Goal: Task Accomplishment & Management: Manage account settings

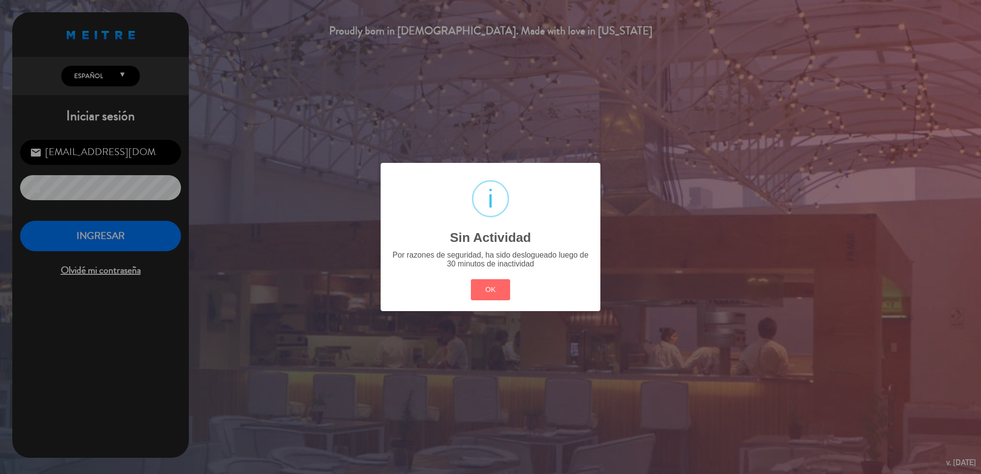
click at [116, 234] on div "? ! i Sin Actividad × Por razones de seguridad, ha sido deslogueado luego de 30…" at bounding box center [490, 237] width 981 height 474
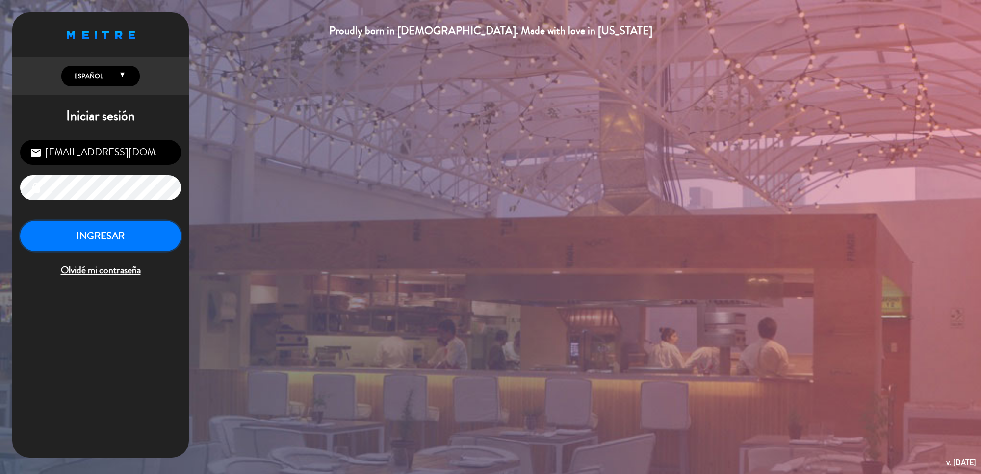
click at [116, 234] on button "INGRESAR" at bounding box center [100, 236] width 161 height 31
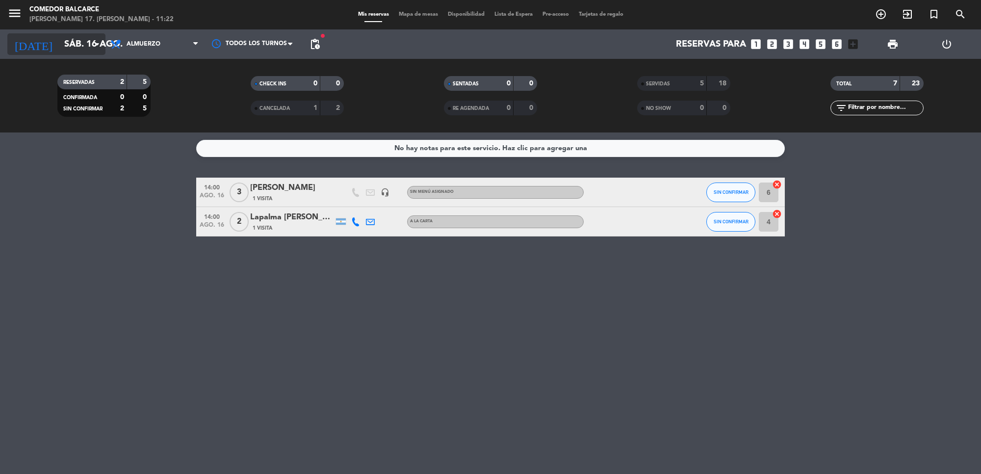
click at [84, 50] on input "sáb. 16 ago." at bounding box center [117, 44] width 116 height 21
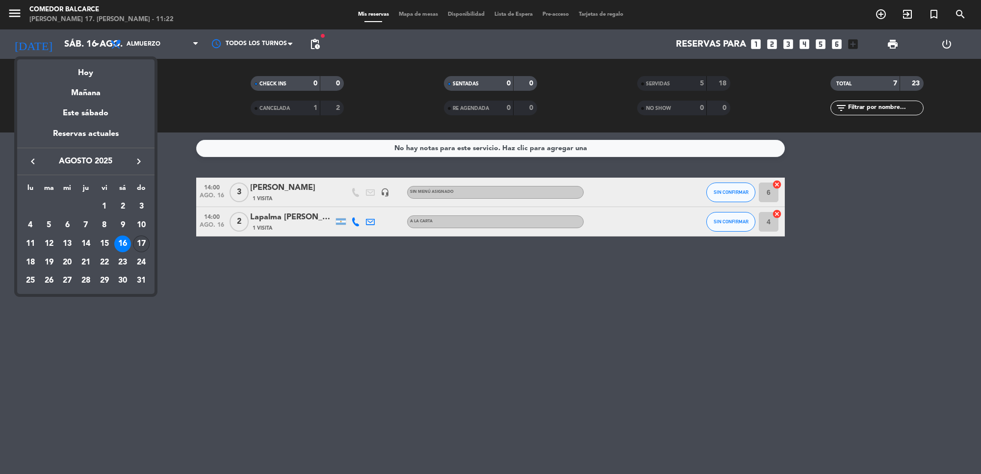
click at [140, 244] on div "17" at bounding box center [141, 243] width 17 height 17
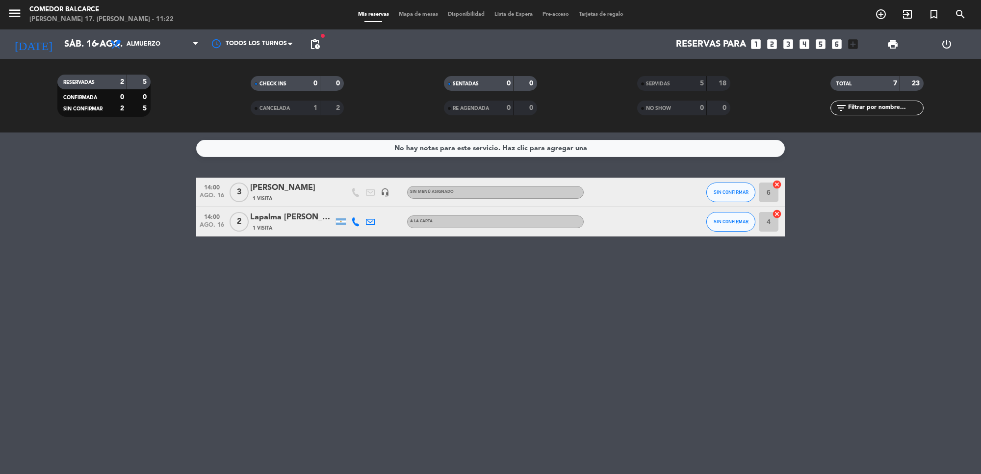
type input "dom. 17 ago."
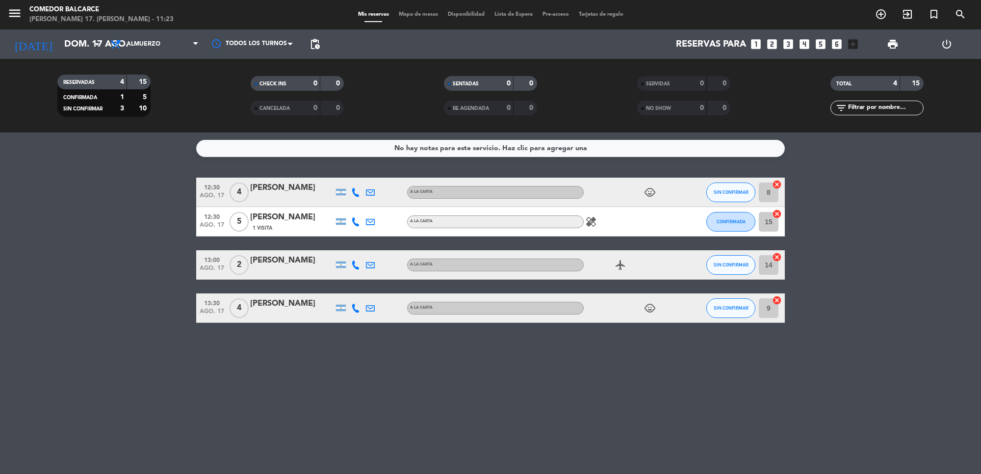
click at [525, 15] on span "Lista de Espera" at bounding box center [513, 14] width 48 height 5
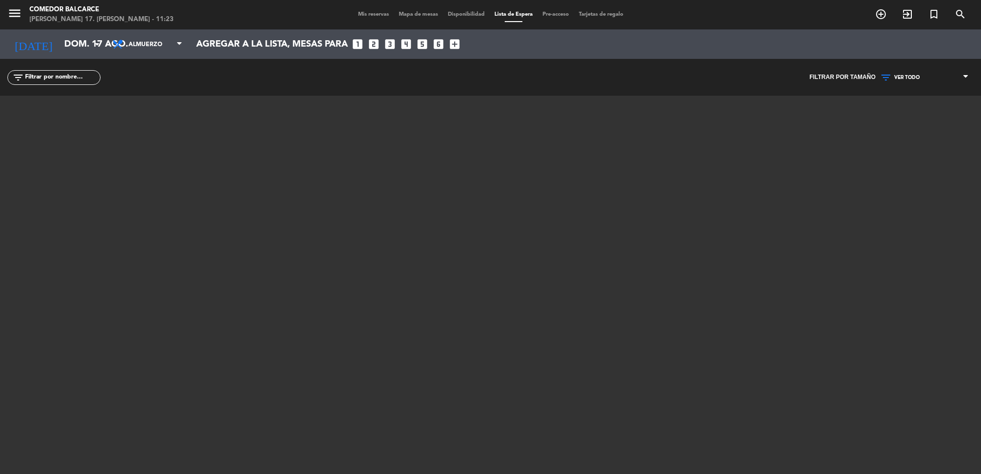
click at [354, 13] on span "Mis reservas" at bounding box center [373, 14] width 41 height 5
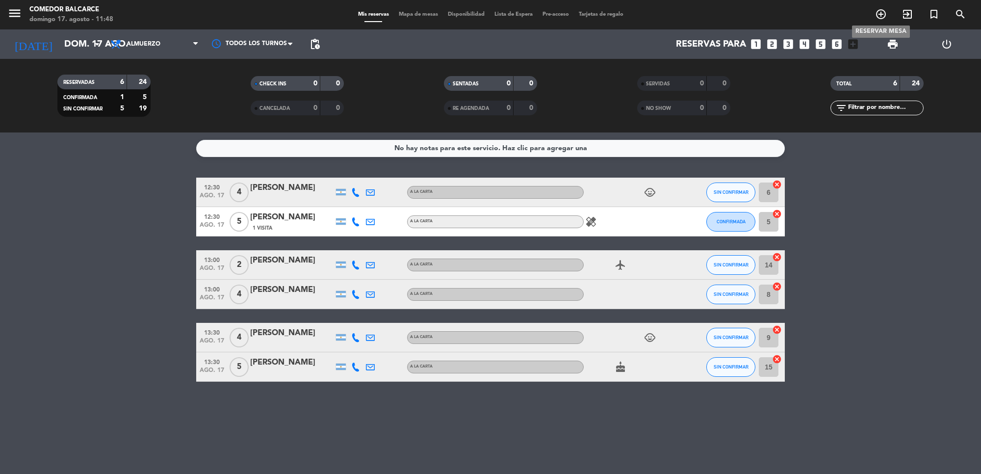
click at [883, 13] on icon "add_circle_outline" at bounding box center [881, 14] width 12 height 12
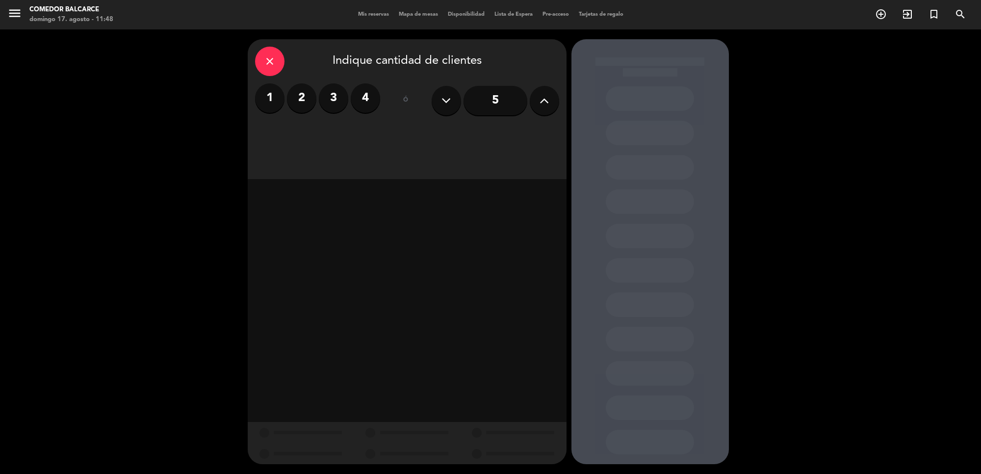
click at [298, 106] on label "2" at bounding box center [301, 97] width 29 height 29
click at [345, 129] on div "Almuerzo" at bounding box center [330, 135] width 151 height 20
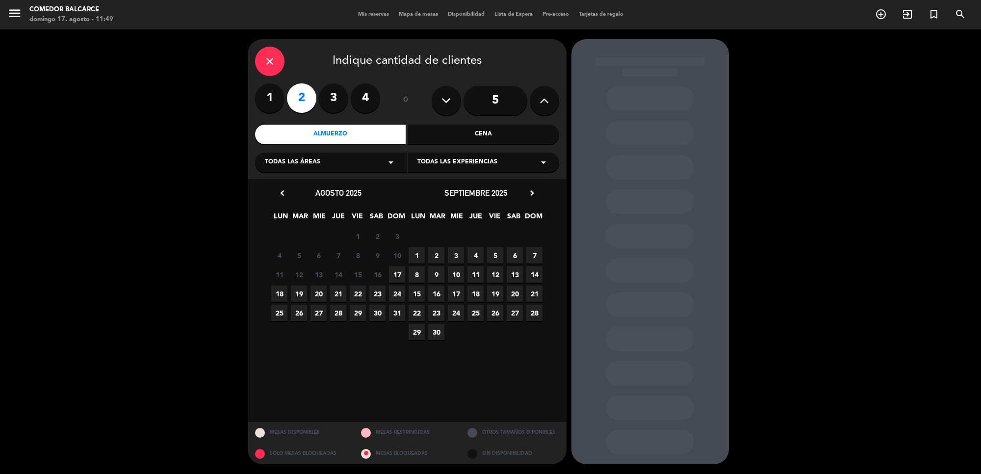
click at [404, 275] on span "17" at bounding box center [397, 274] width 16 height 16
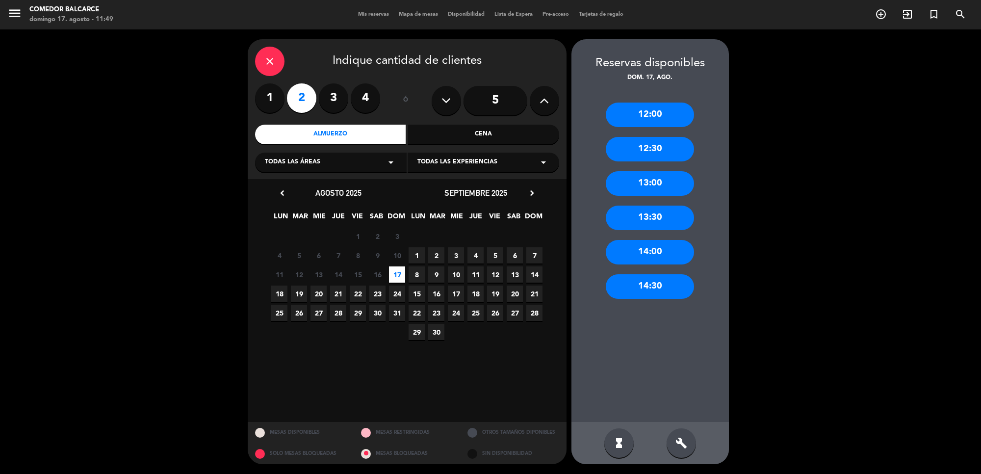
click at [663, 182] on div "13:00" at bounding box center [650, 183] width 88 height 25
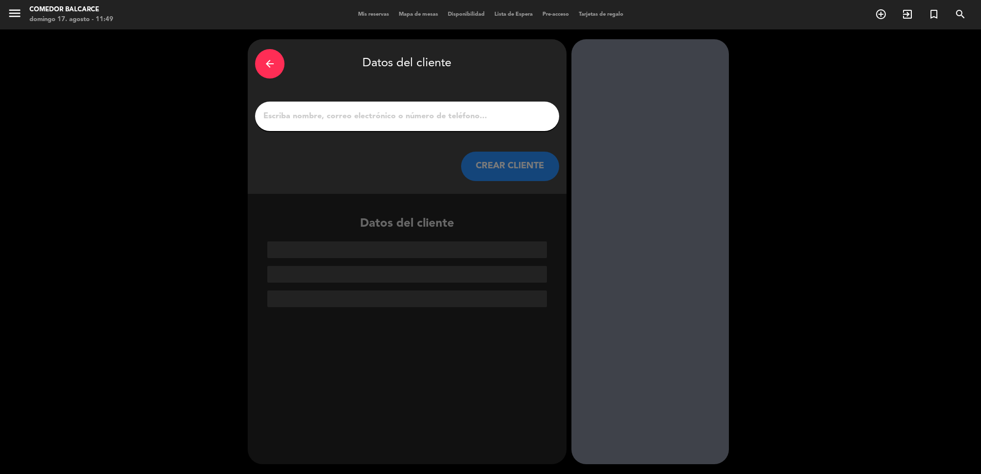
click at [334, 117] on input "1" at bounding box center [406, 116] width 289 height 14
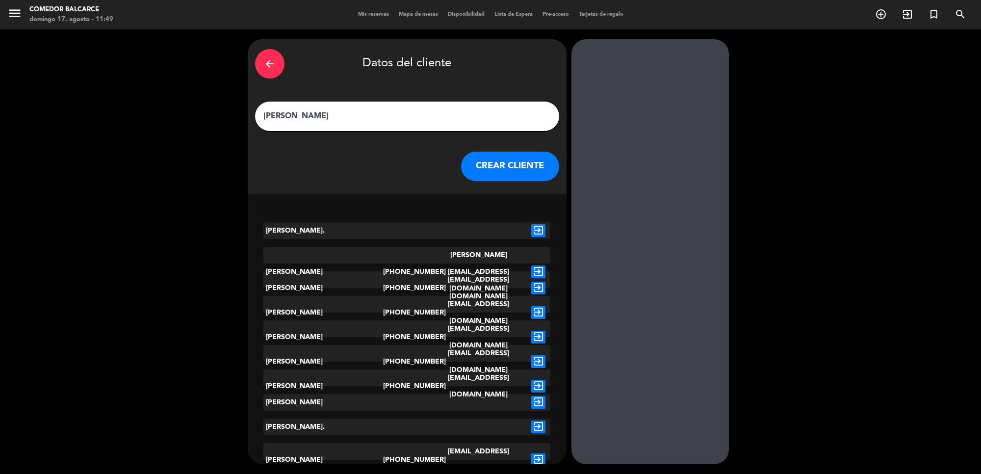
type input "[PERSON_NAME]"
click at [480, 167] on button "CREAR CLIENTE" at bounding box center [510, 166] width 98 height 29
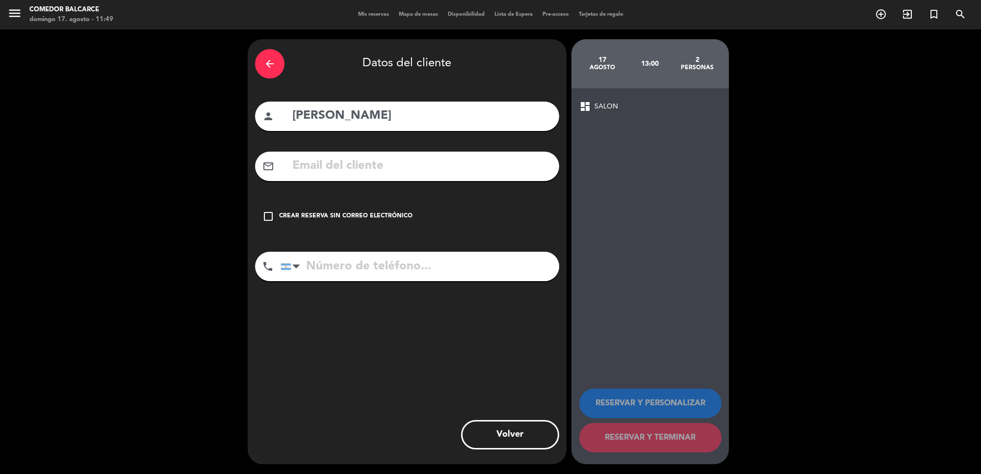
click at [278, 218] on div "check_box_outline_blank Crear reserva sin correo electrónico" at bounding box center [407, 216] width 304 height 29
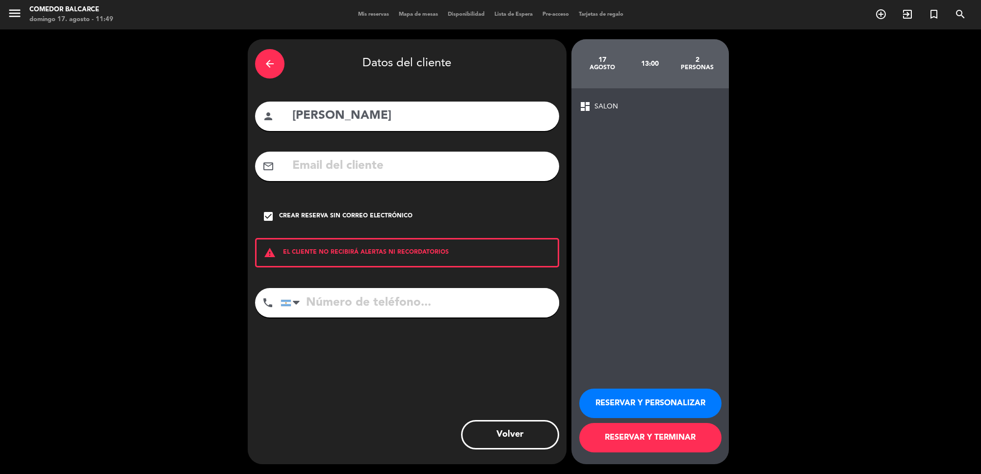
click at [619, 432] on button "RESERVAR Y TERMINAR" at bounding box center [650, 437] width 142 height 29
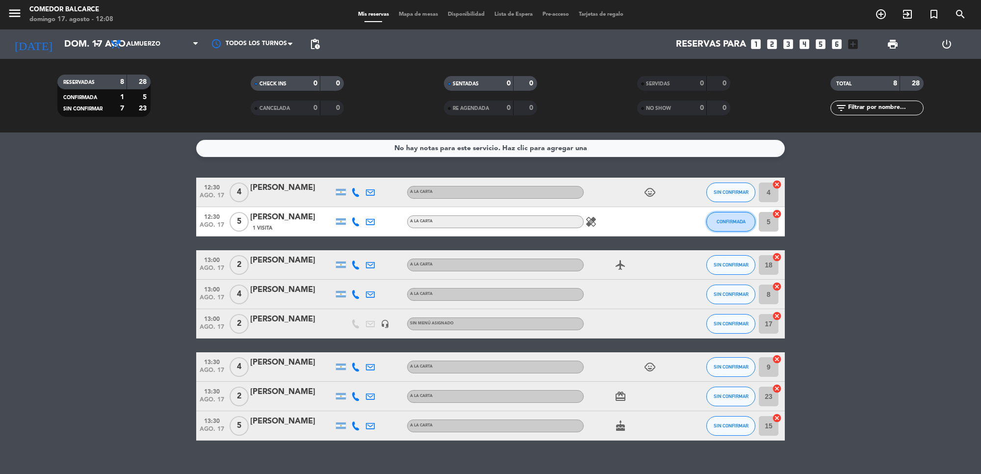
click at [729, 221] on span "CONFIRMADA" at bounding box center [730, 221] width 29 height 5
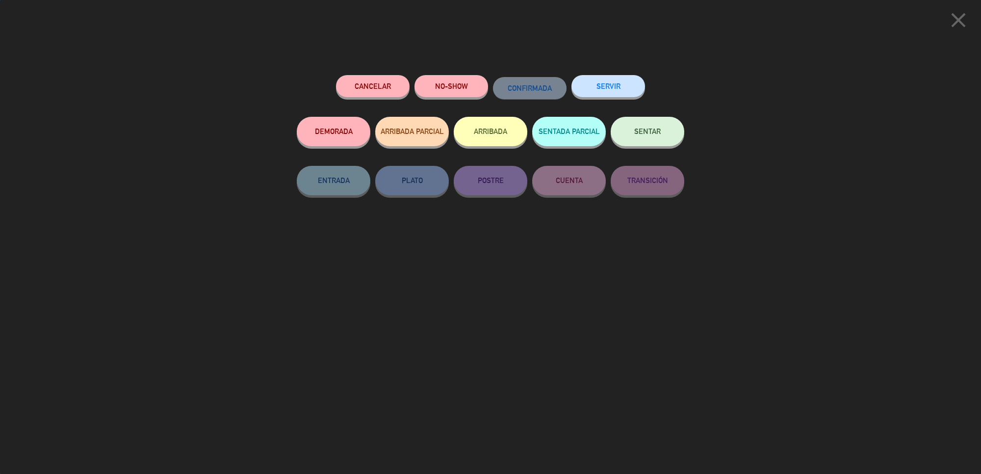
click at [598, 87] on button "SERVIR" at bounding box center [608, 86] width 74 height 22
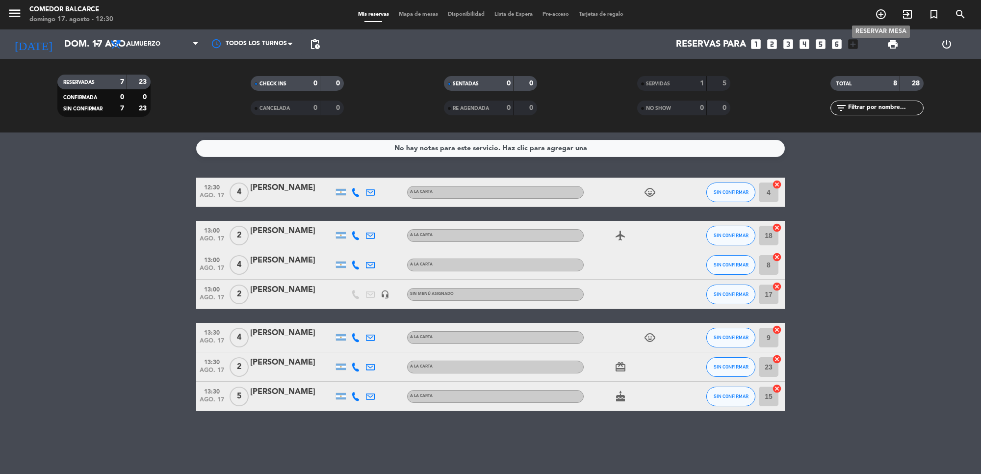
click at [881, 14] on icon "add_circle_outline" at bounding box center [881, 14] width 12 height 12
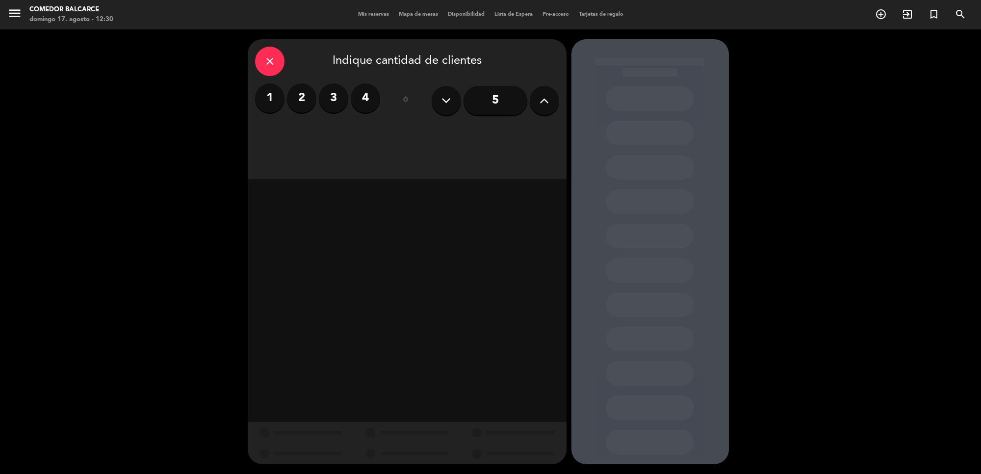
click at [295, 91] on label "2" at bounding box center [301, 97] width 29 height 29
click at [368, 131] on div "Almuerzo" at bounding box center [330, 135] width 151 height 20
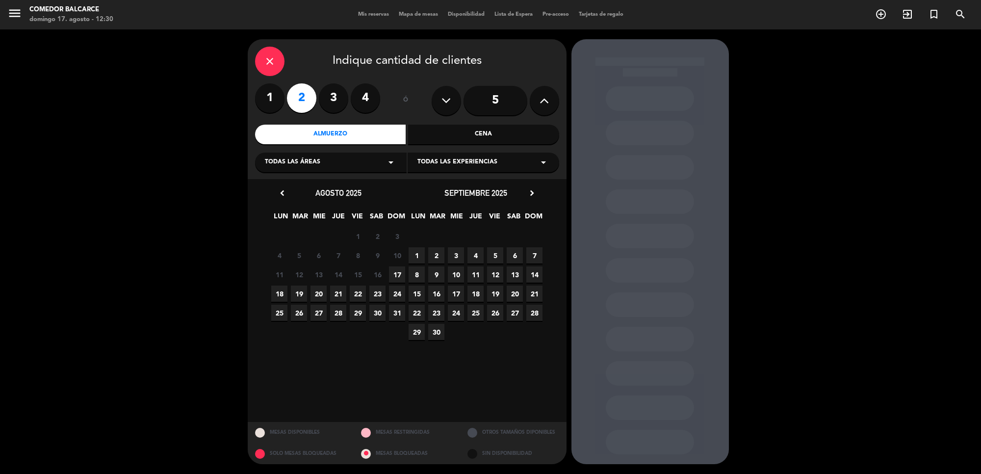
click at [397, 276] on span "17" at bounding box center [397, 274] width 16 height 16
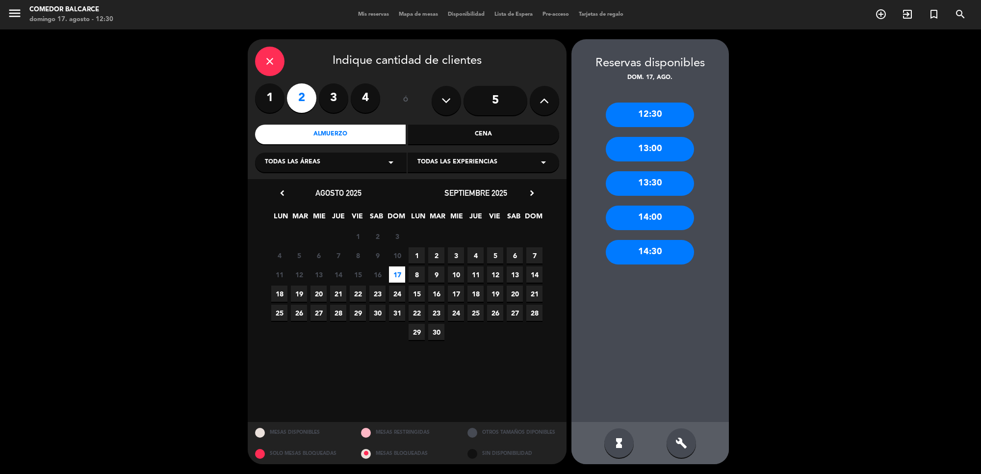
click at [657, 146] on div "13:00" at bounding box center [650, 149] width 88 height 25
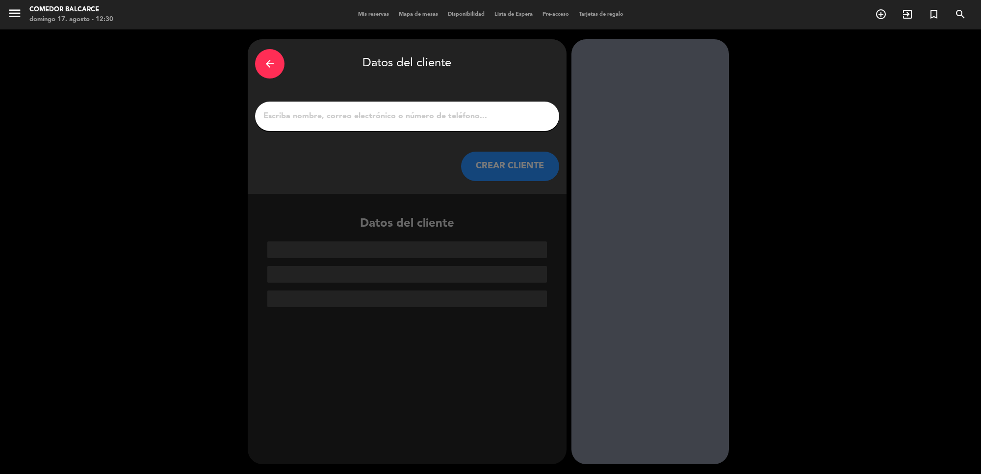
click at [361, 112] on input "1" at bounding box center [406, 116] width 289 height 14
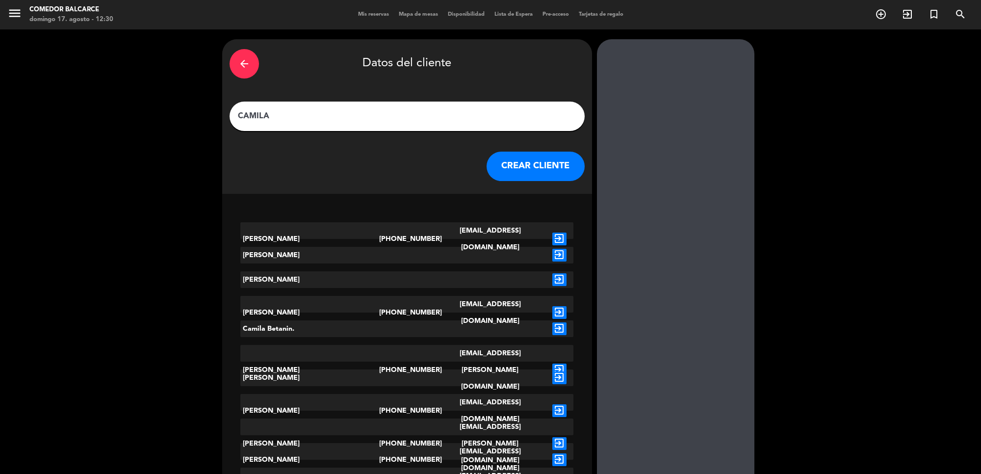
type input "CAMILA"
click at [495, 162] on button "CREAR CLIENTE" at bounding box center [535, 166] width 98 height 29
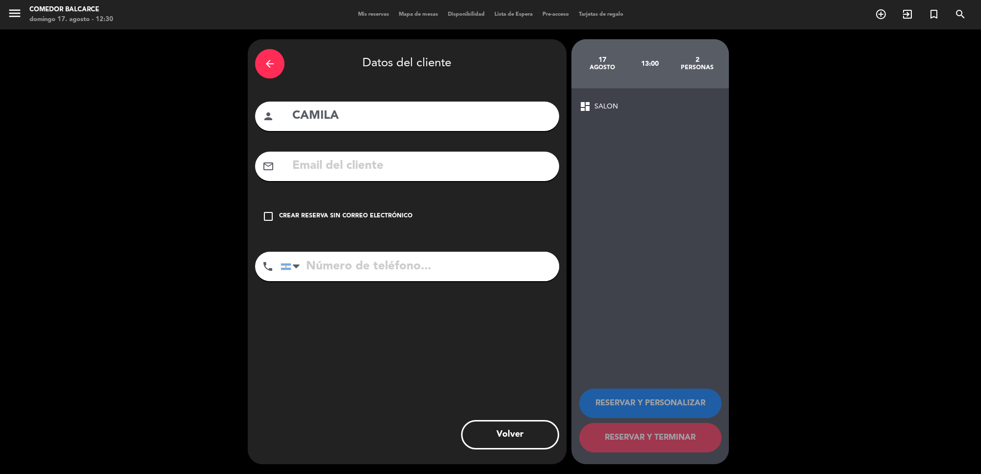
click at [309, 217] on div "Crear reserva sin correo electrónico" at bounding box center [345, 216] width 133 height 10
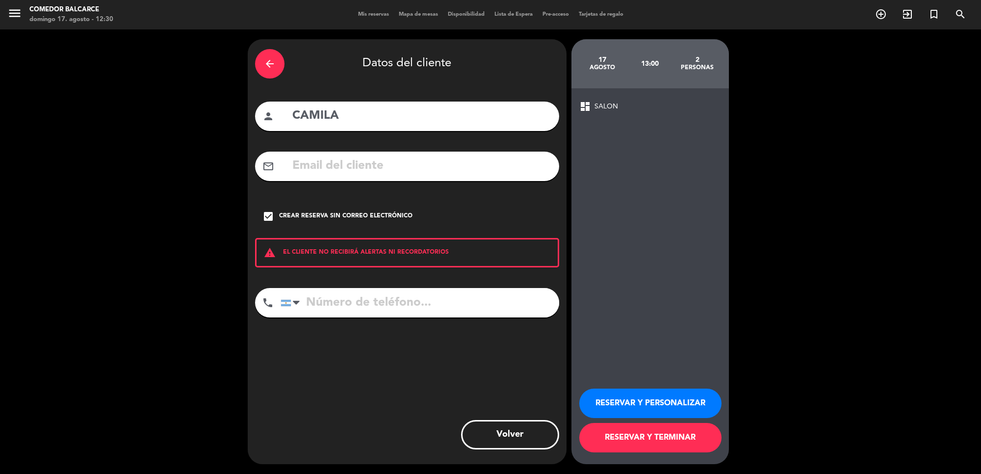
click at [669, 442] on button "RESERVAR Y TERMINAR" at bounding box center [650, 437] width 142 height 29
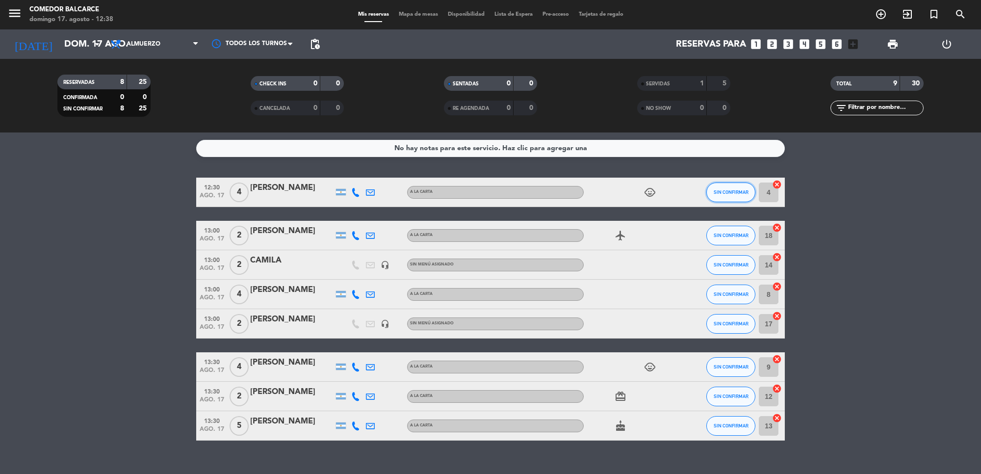
click at [720, 185] on button "SIN CONFIRMAR" at bounding box center [730, 192] width 49 height 20
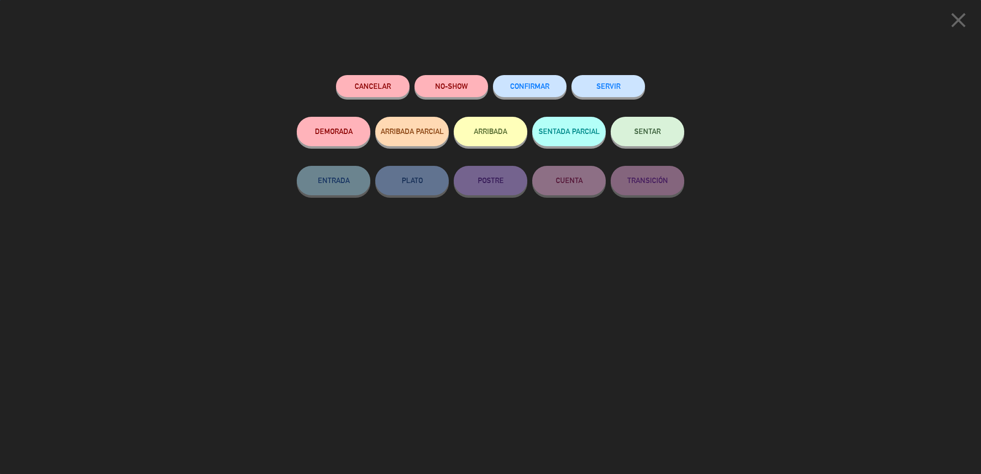
click at [619, 83] on button "SERVIR" at bounding box center [608, 86] width 74 height 22
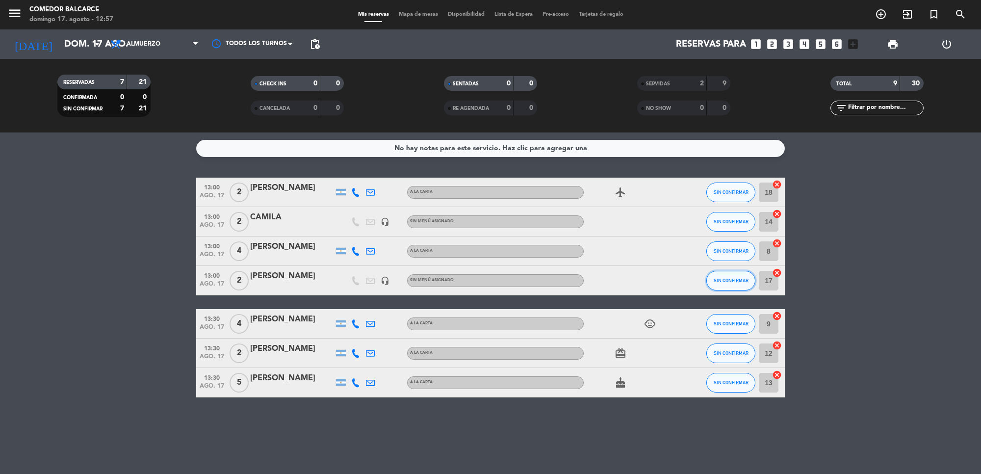
click at [717, 279] on span "SIN CONFIRMAR" at bounding box center [731, 280] width 35 height 5
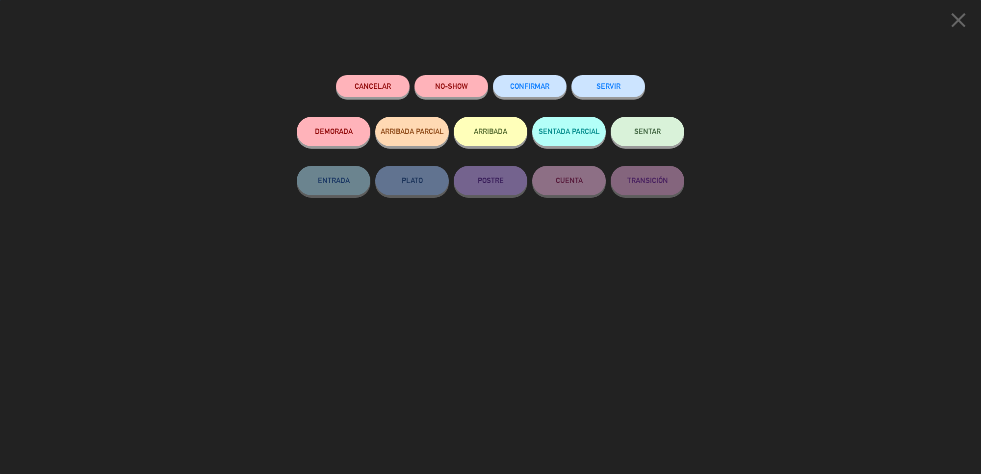
click at [611, 88] on button "SERVIR" at bounding box center [608, 86] width 74 height 22
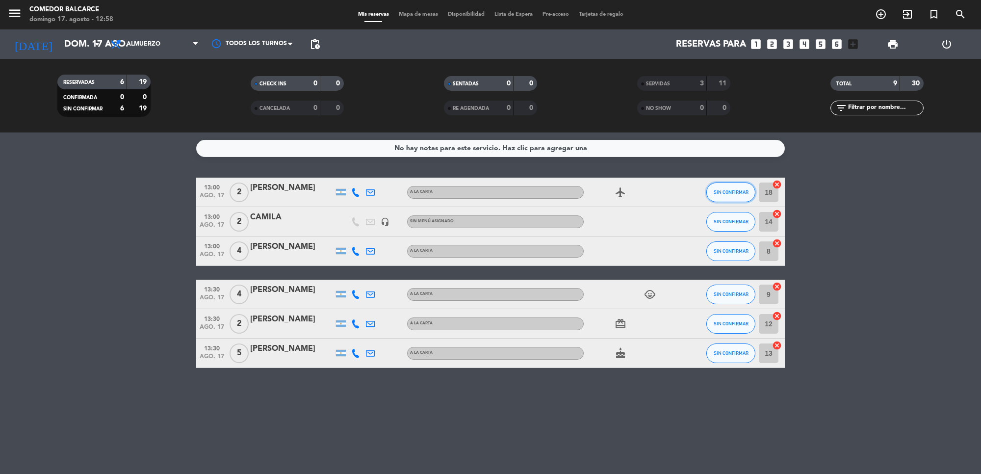
click at [727, 191] on span "SIN CONFIRMAR" at bounding box center [731, 191] width 35 height 5
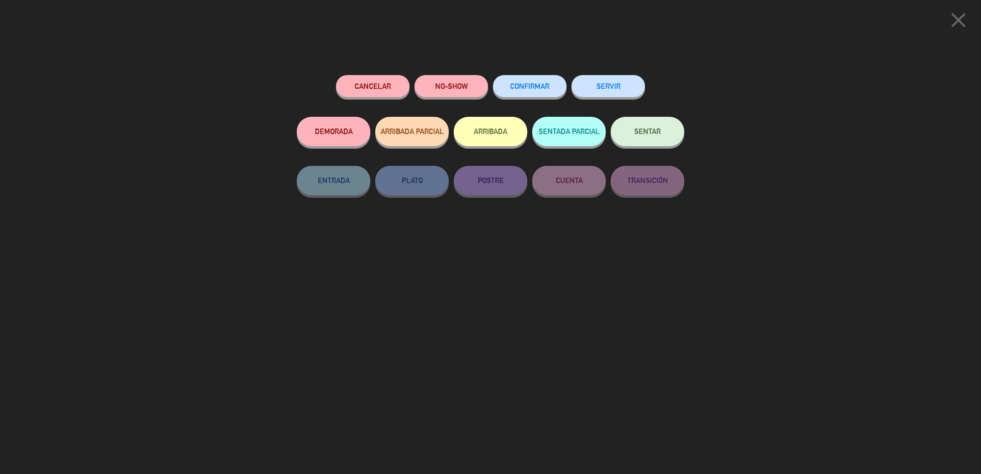
click at [619, 87] on button "SERVIR" at bounding box center [608, 86] width 74 height 22
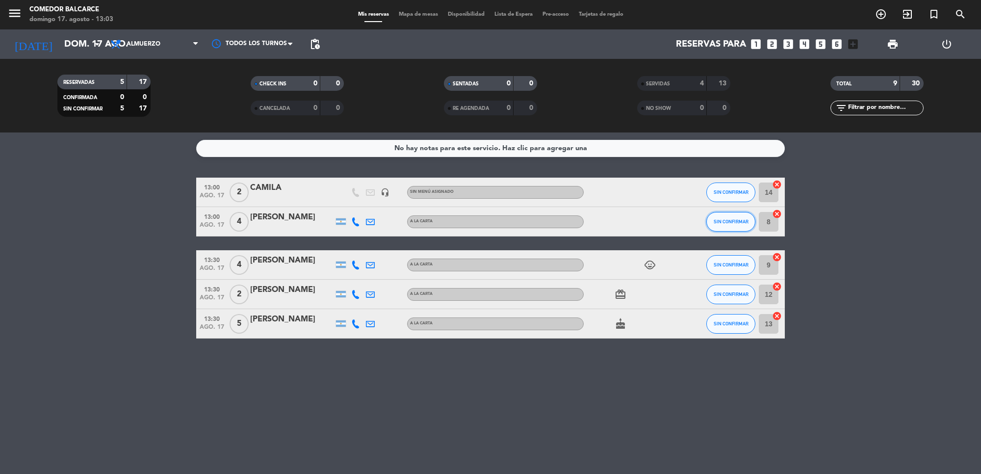
click at [725, 221] on span "SIN CONFIRMAR" at bounding box center [731, 221] width 35 height 5
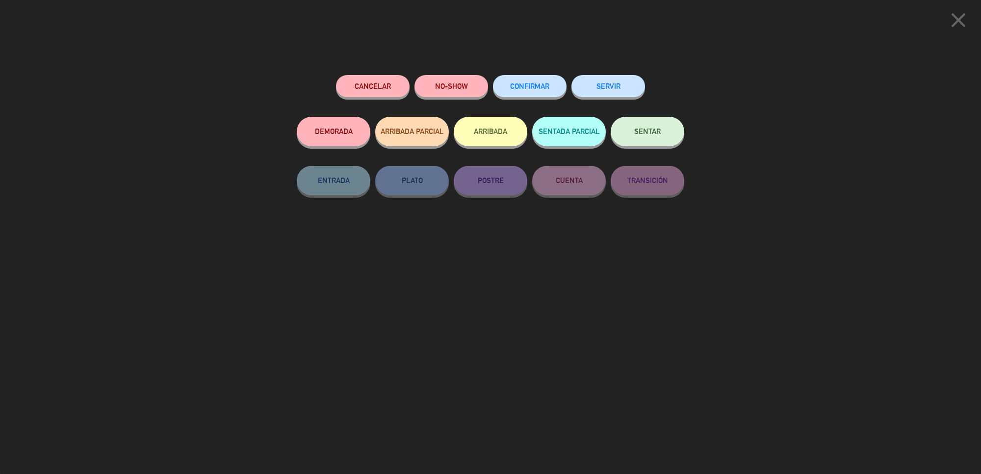
click at [602, 81] on button "SERVIR" at bounding box center [608, 86] width 74 height 22
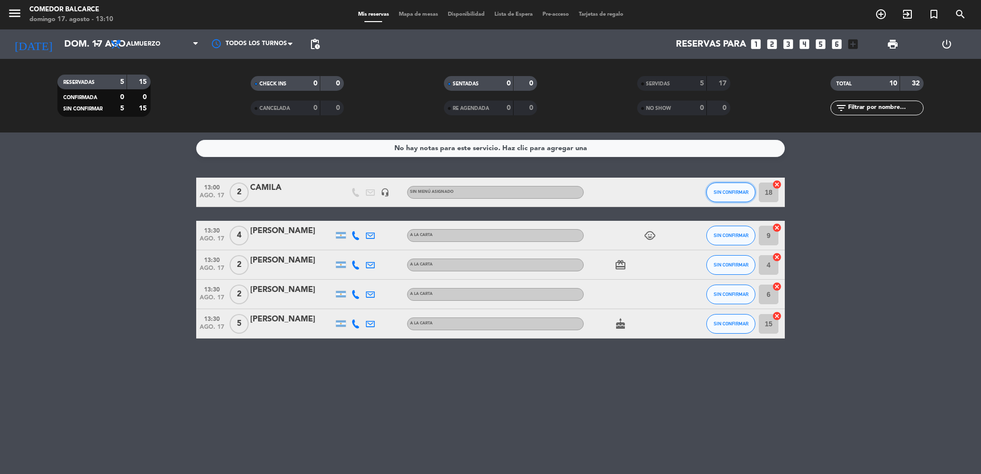
click at [737, 185] on button "SIN CONFIRMAR" at bounding box center [730, 192] width 49 height 20
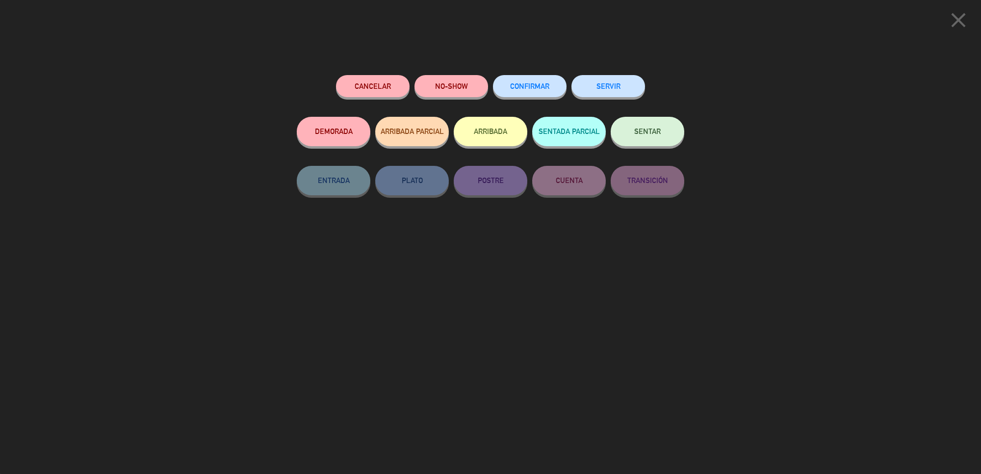
click at [614, 89] on button "SERVIR" at bounding box center [608, 86] width 74 height 22
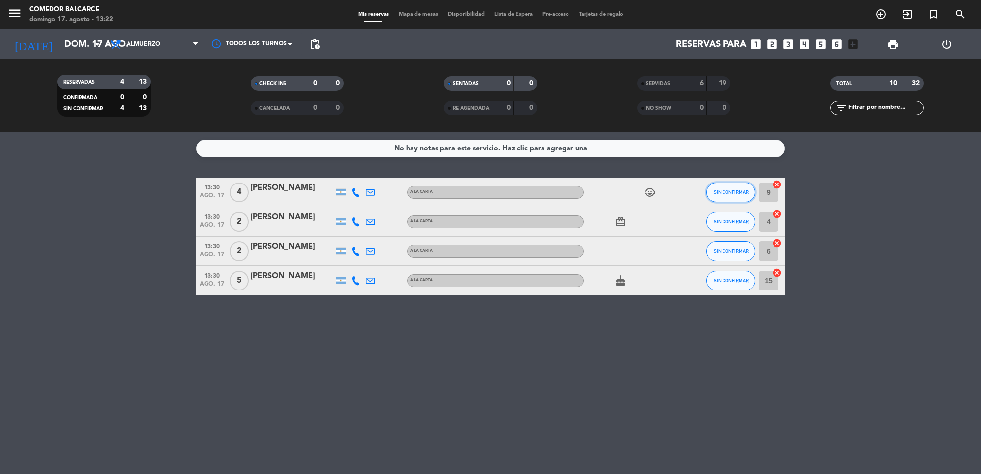
click at [717, 193] on span "SIN CONFIRMAR" at bounding box center [731, 191] width 35 height 5
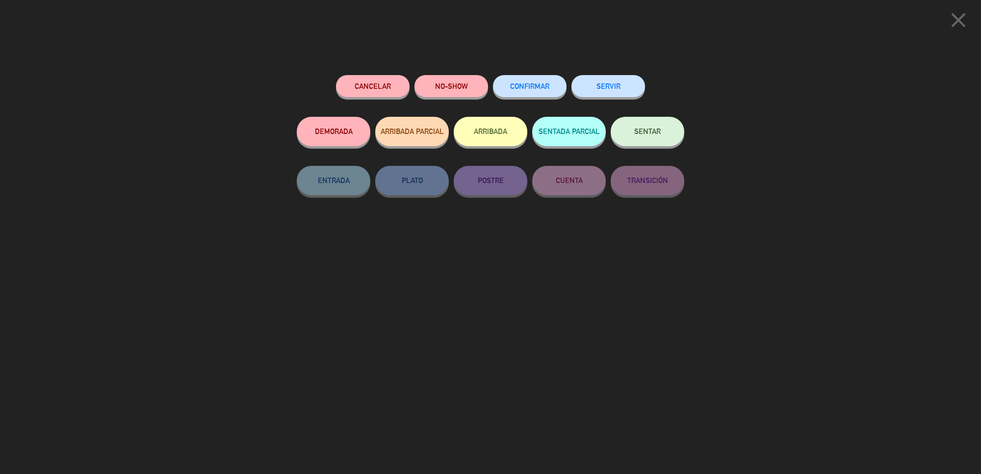
click at [595, 88] on button "SERVIR" at bounding box center [608, 86] width 74 height 22
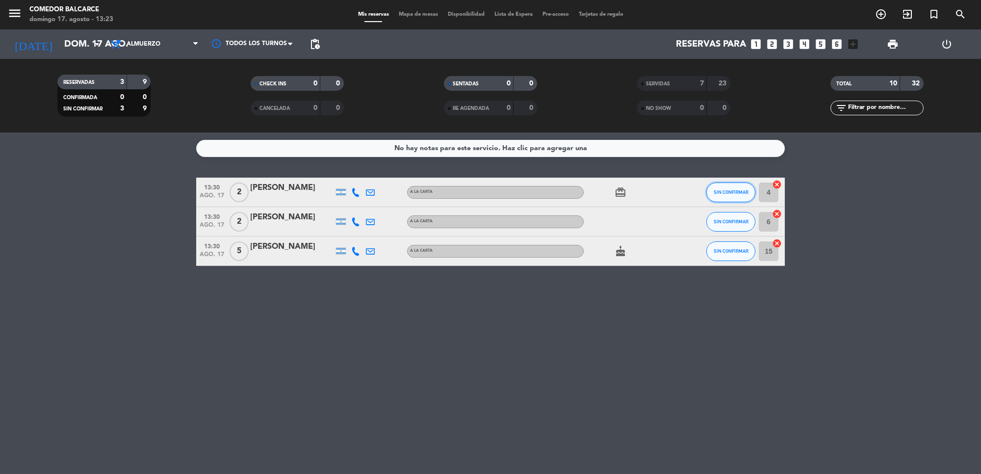
click at [714, 189] on span "SIN CONFIRMAR" at bounding box center [731, 191] width 35 height 5
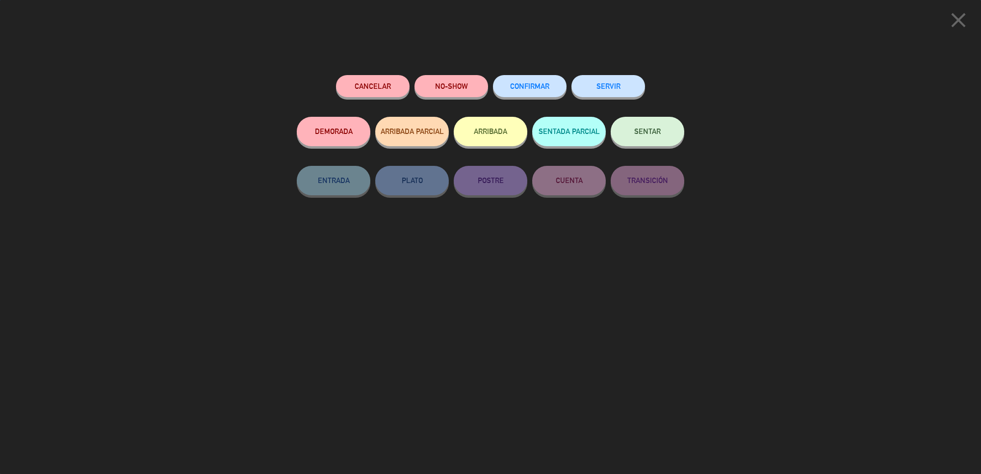
click at [601, 89] on button "SERVIR" at bounding box center [608, 86] width 74 height 22
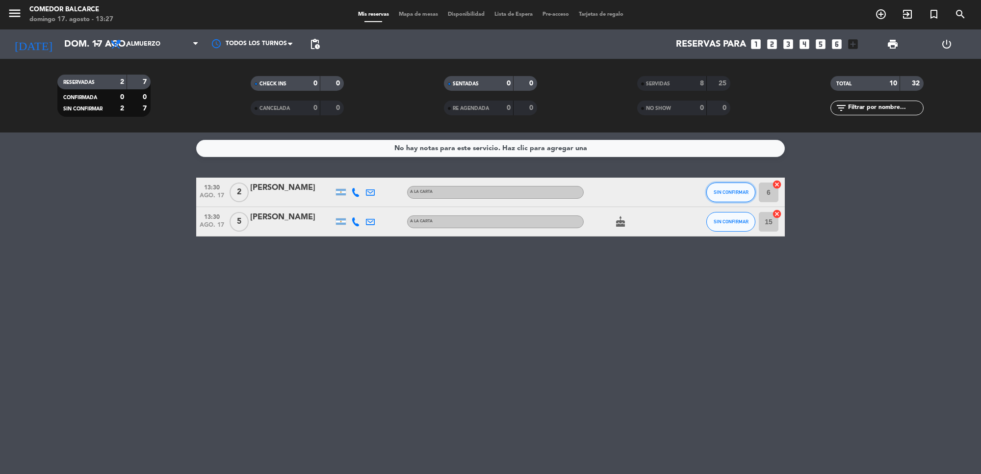
click at [731, 185] on button "SIN CONFIRMAR" at bounding box center [730, 192] width 49 height 20
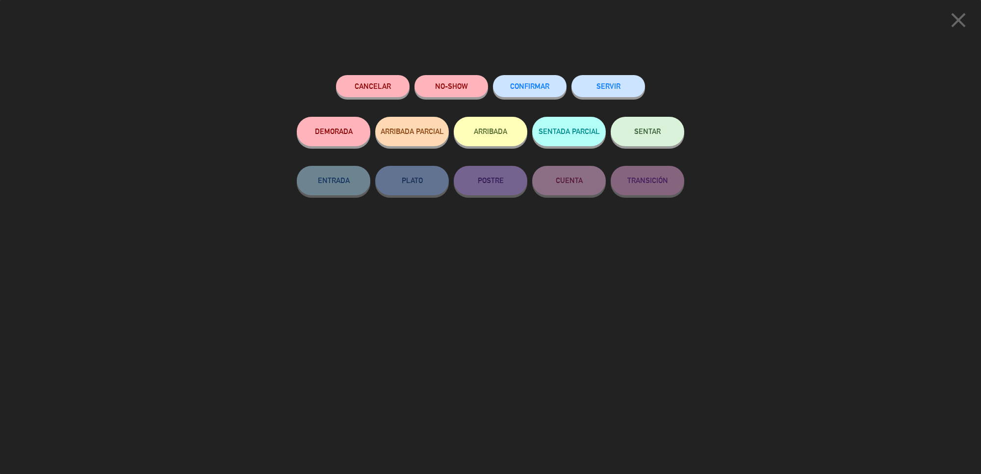
click at [619, 92] on button "SERVIR" at bounding box center [608, 86] width 74 height 22
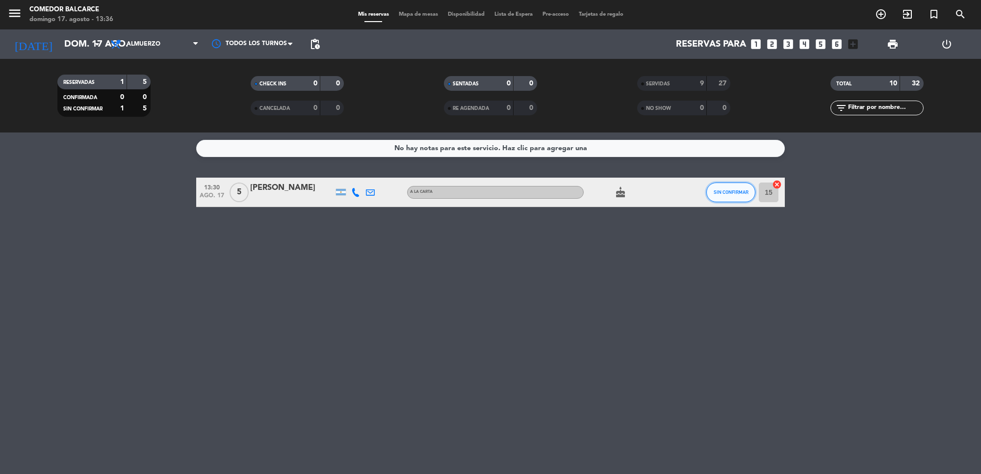
click at [727, 184] on button "SIN CONFIRMAR" at bounding box center [730, 192] width 49 height 20
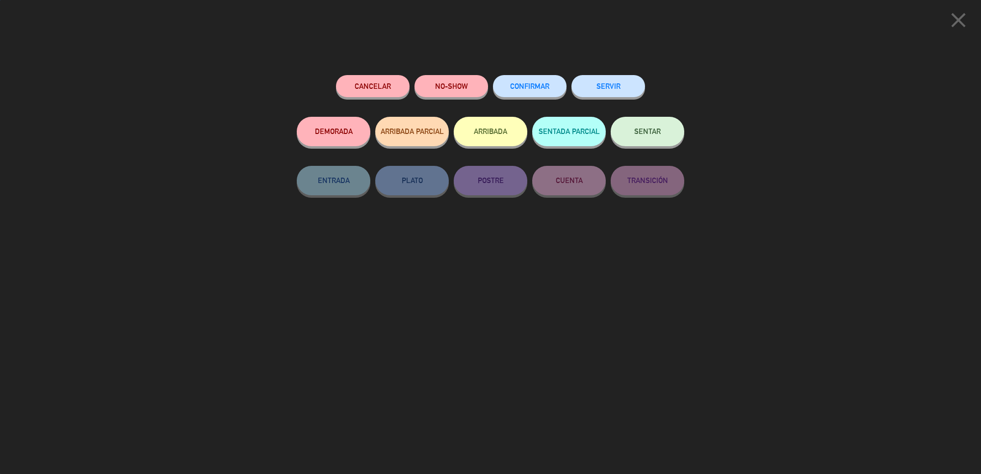
click at [611, 81] on button "SERVIR" at bounding box center [608, 86] width 74 height 22
